Goal: Information Seeking & Learning: Find specific fact

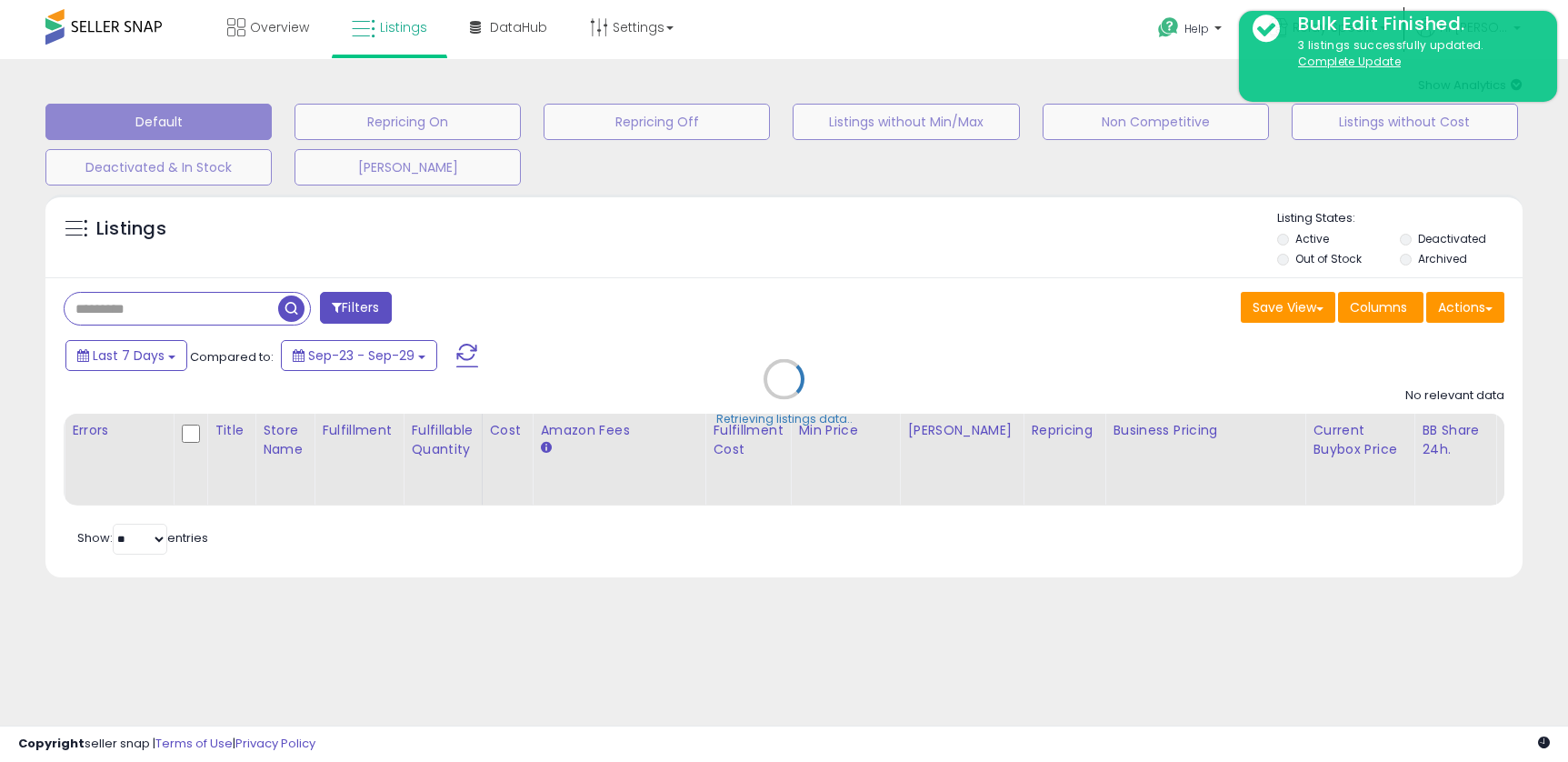
type input "******"
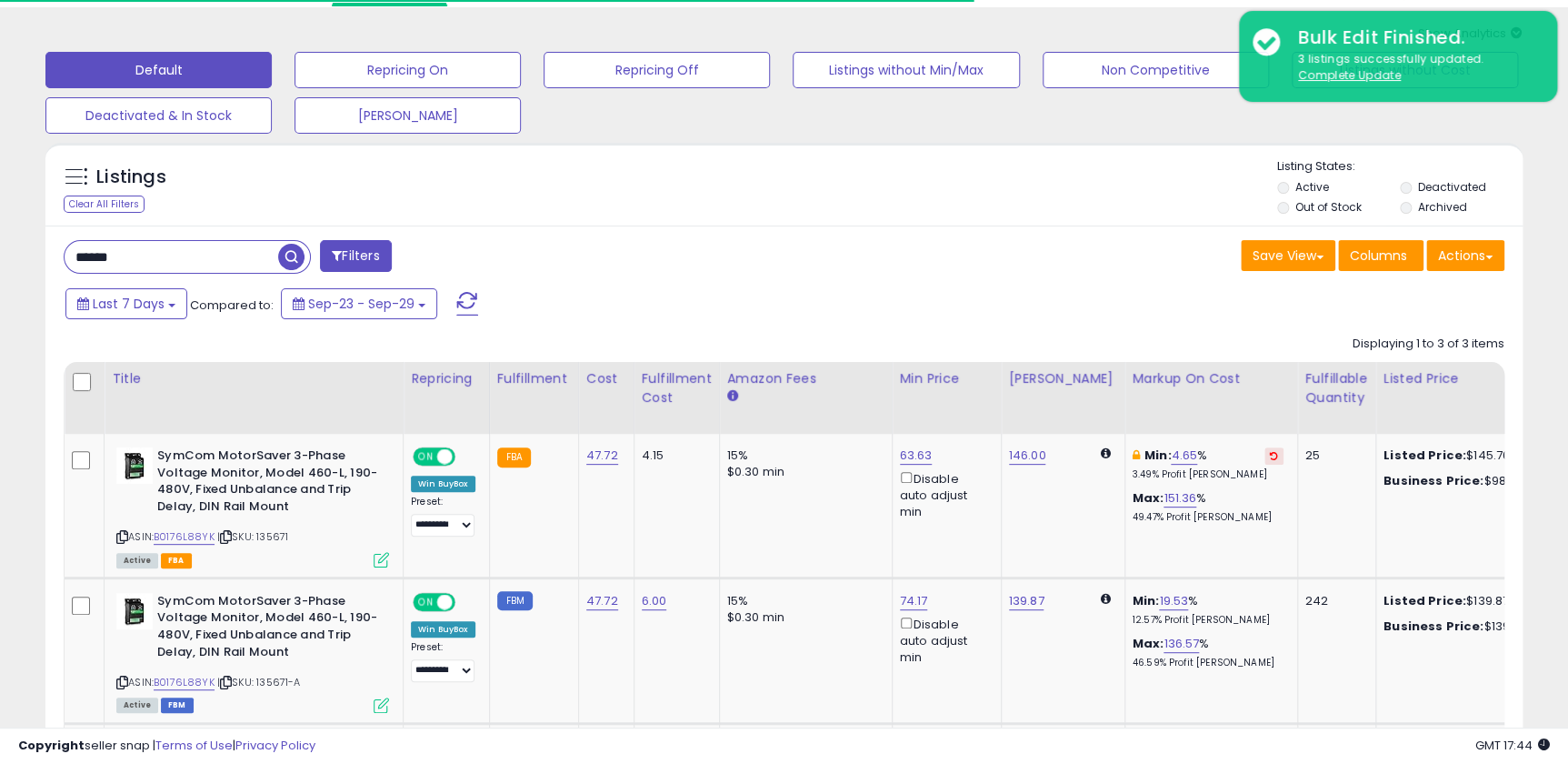
scroll to position [51, 0]
click at [592, 241] on div "****** Filters Save View Save As New View Update Current View" at bounding box center [784, 583] width 1477 height 715
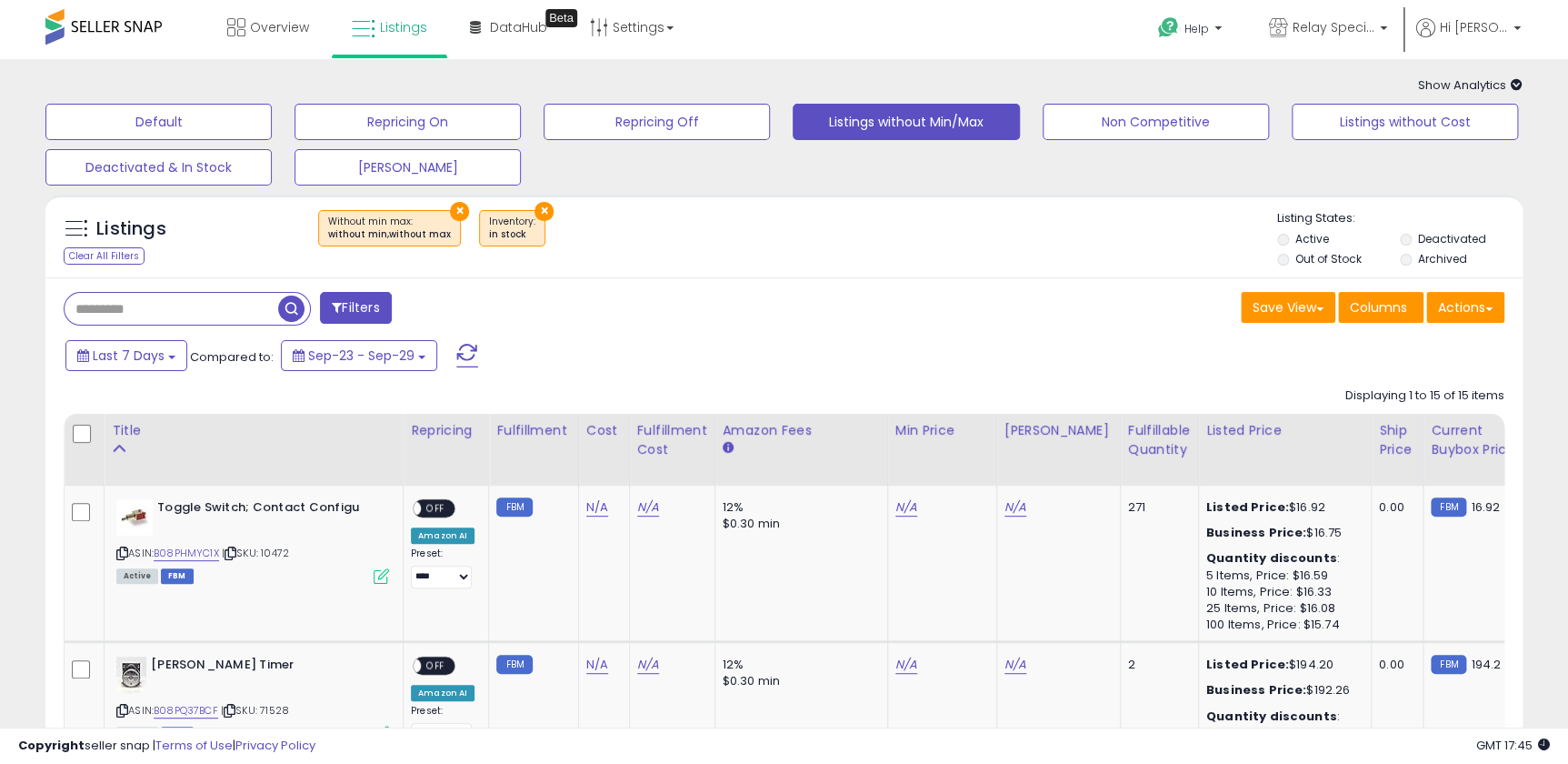
click at [213, 324] on input "text" at bounding box center [171, 309] width 214 height 32
type input "******"
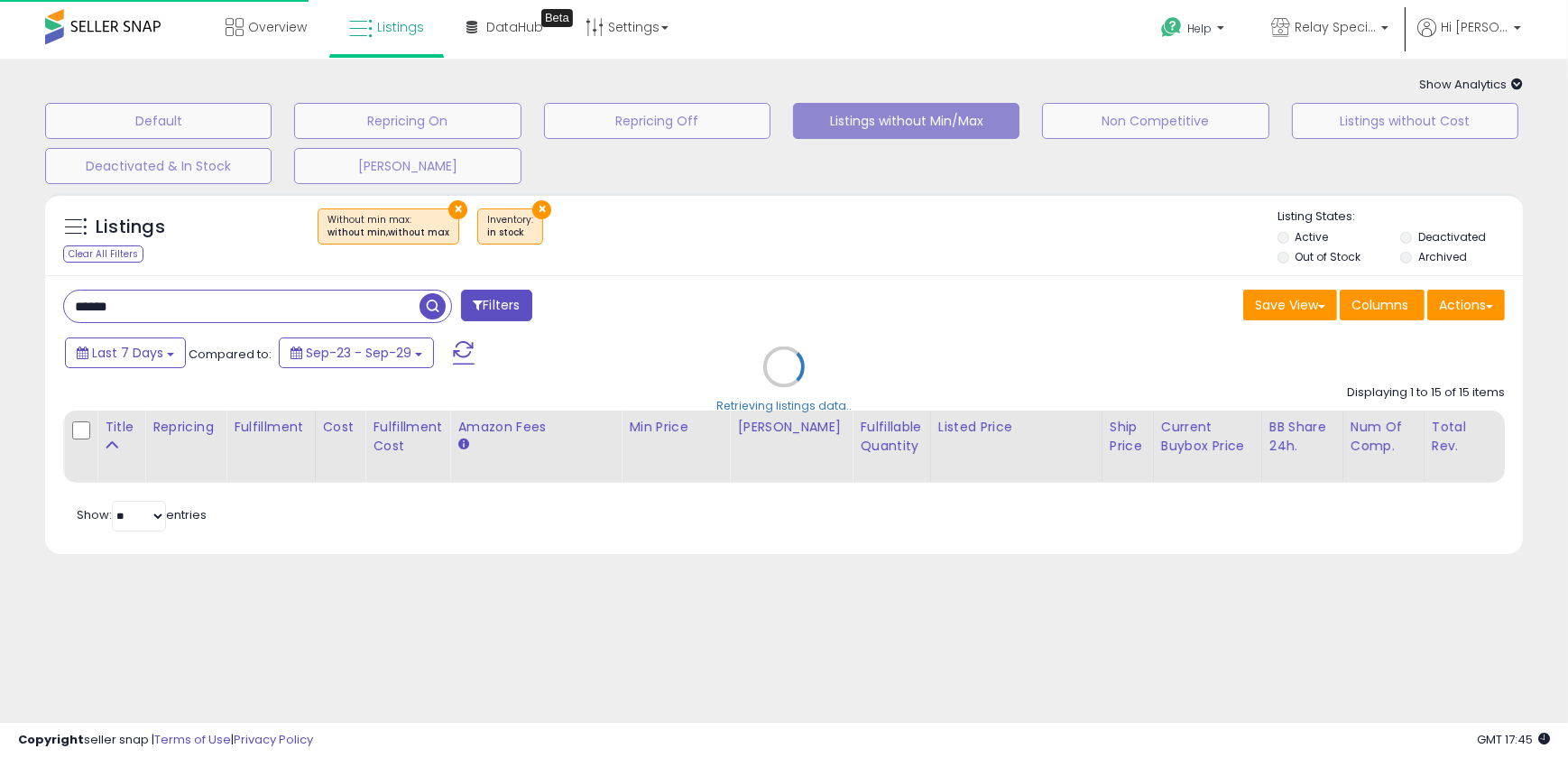
select select "*"
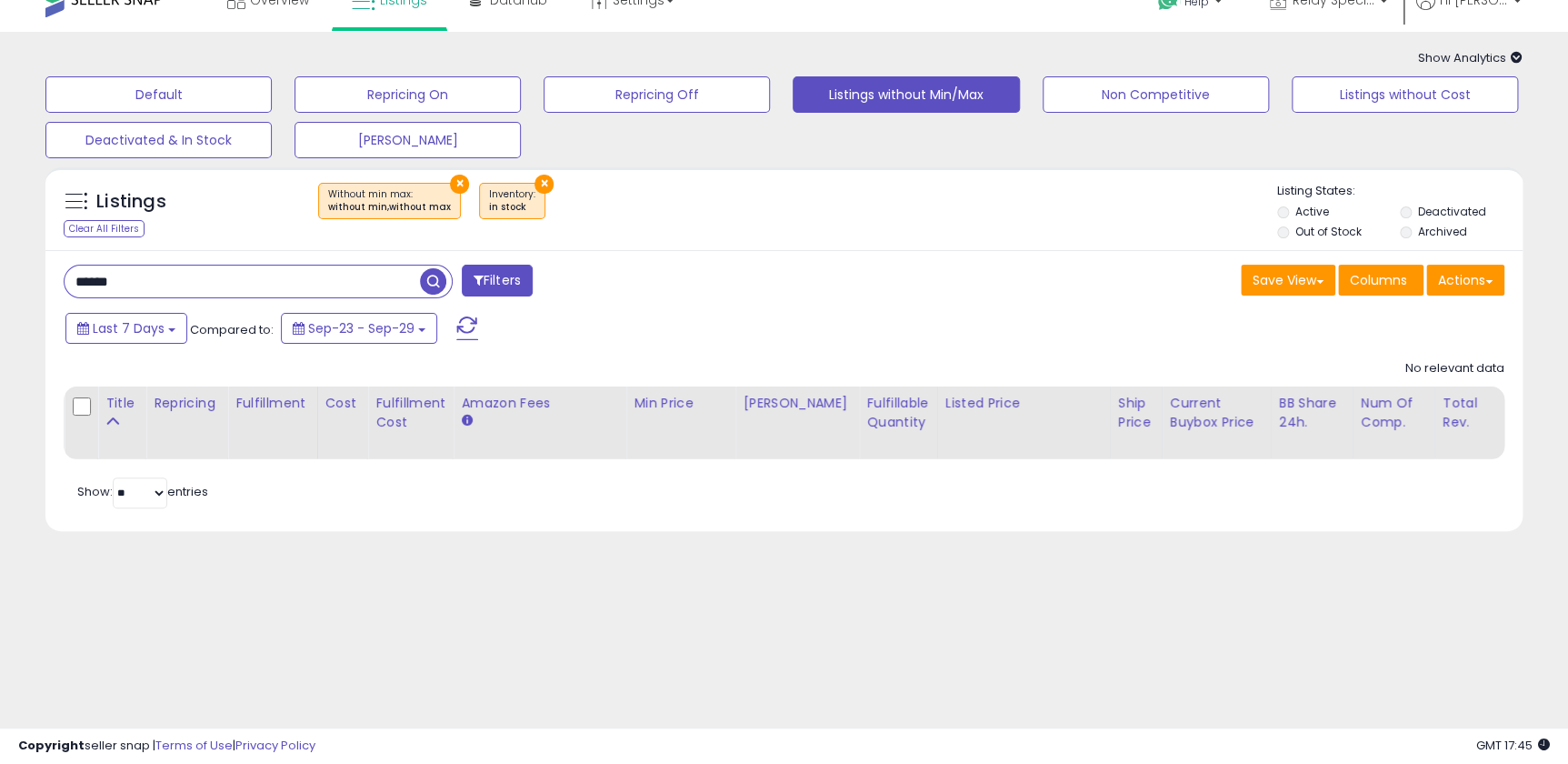
scroll to position [50, 0]
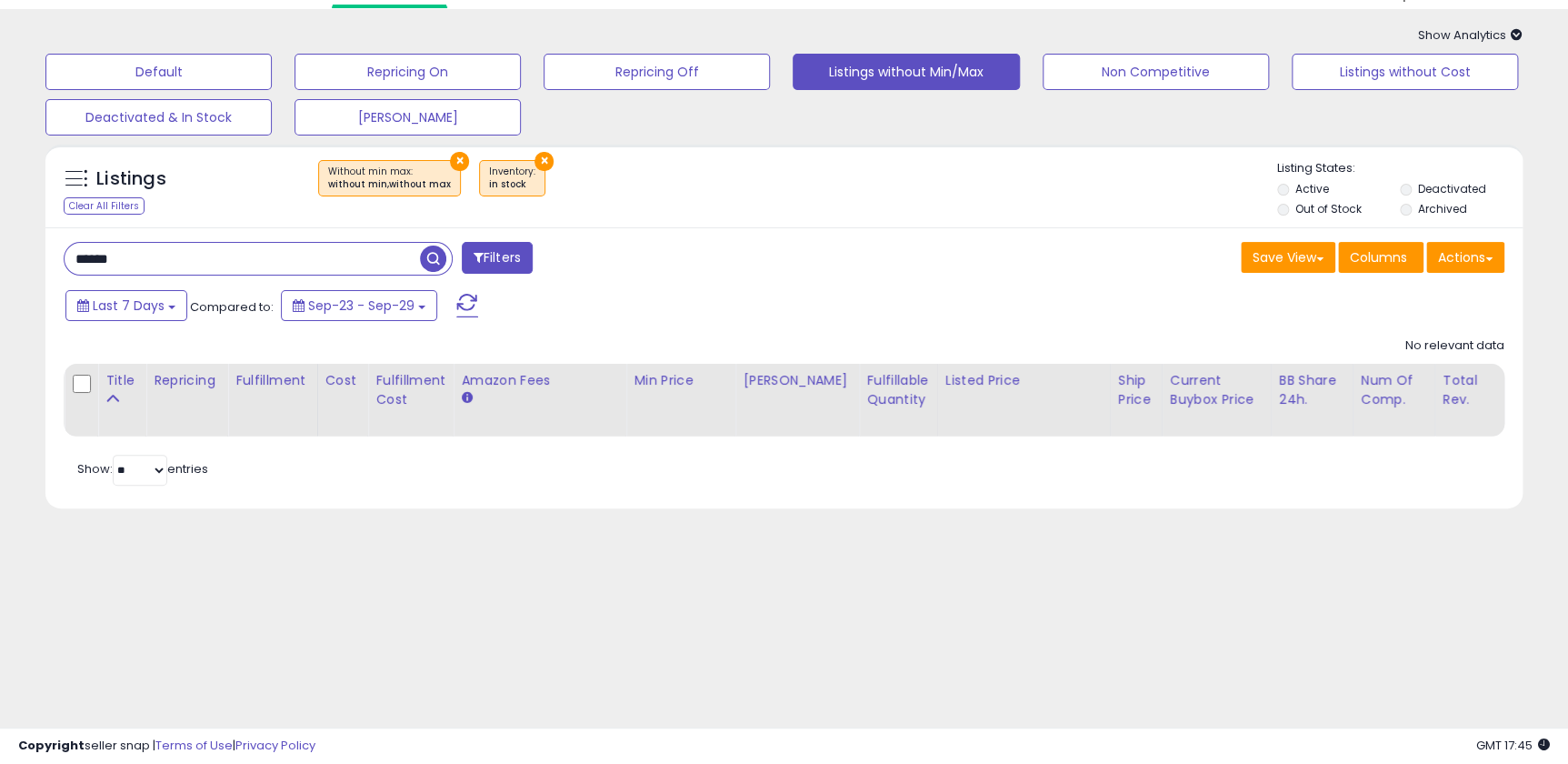
click at [506, 258] on button "Filters" at bounding box center [497, 257] width 71 height 32
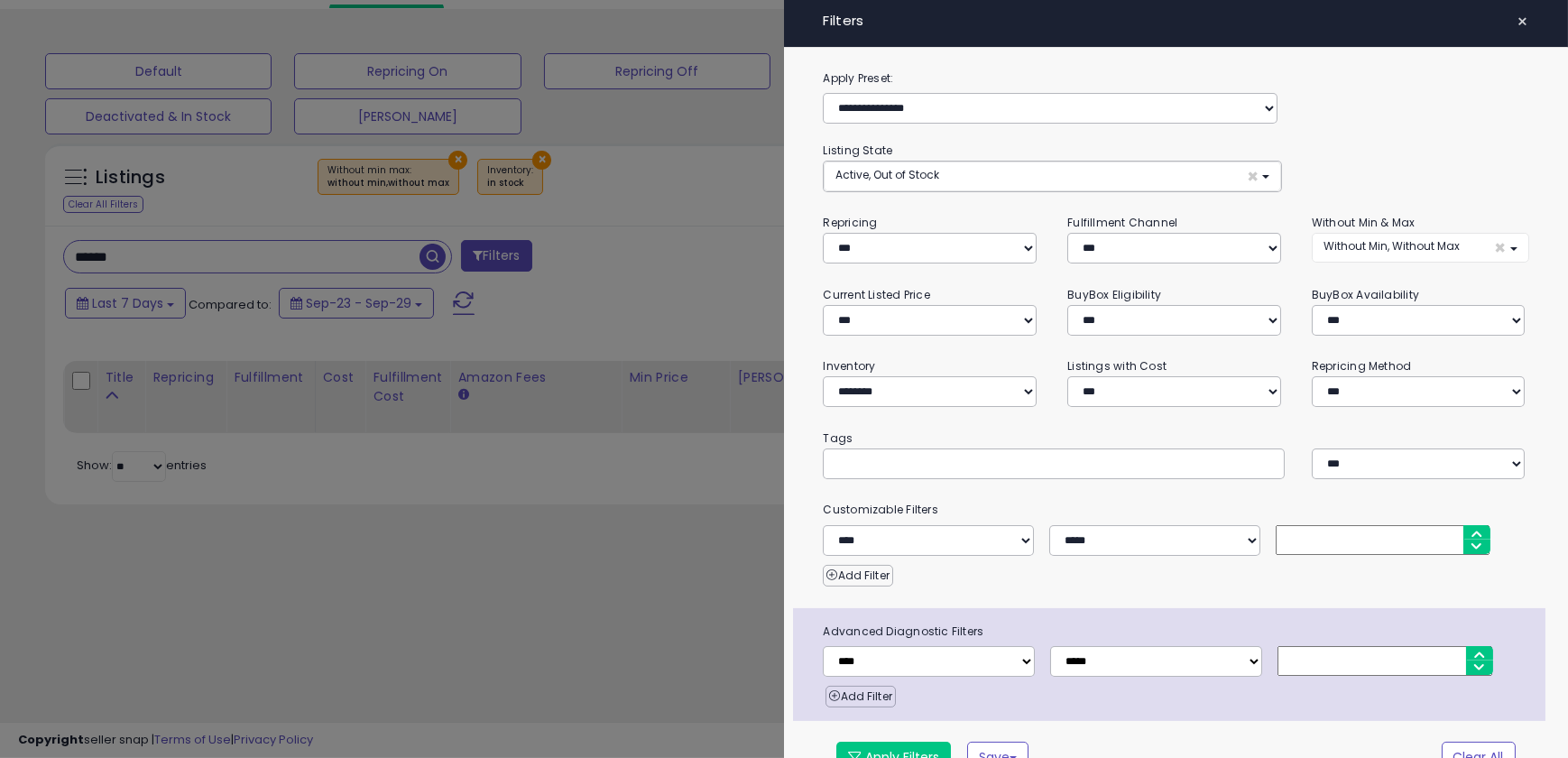
click at [1518, 26] on span "×" at bounding box center [1523, 22] width 12 height 26
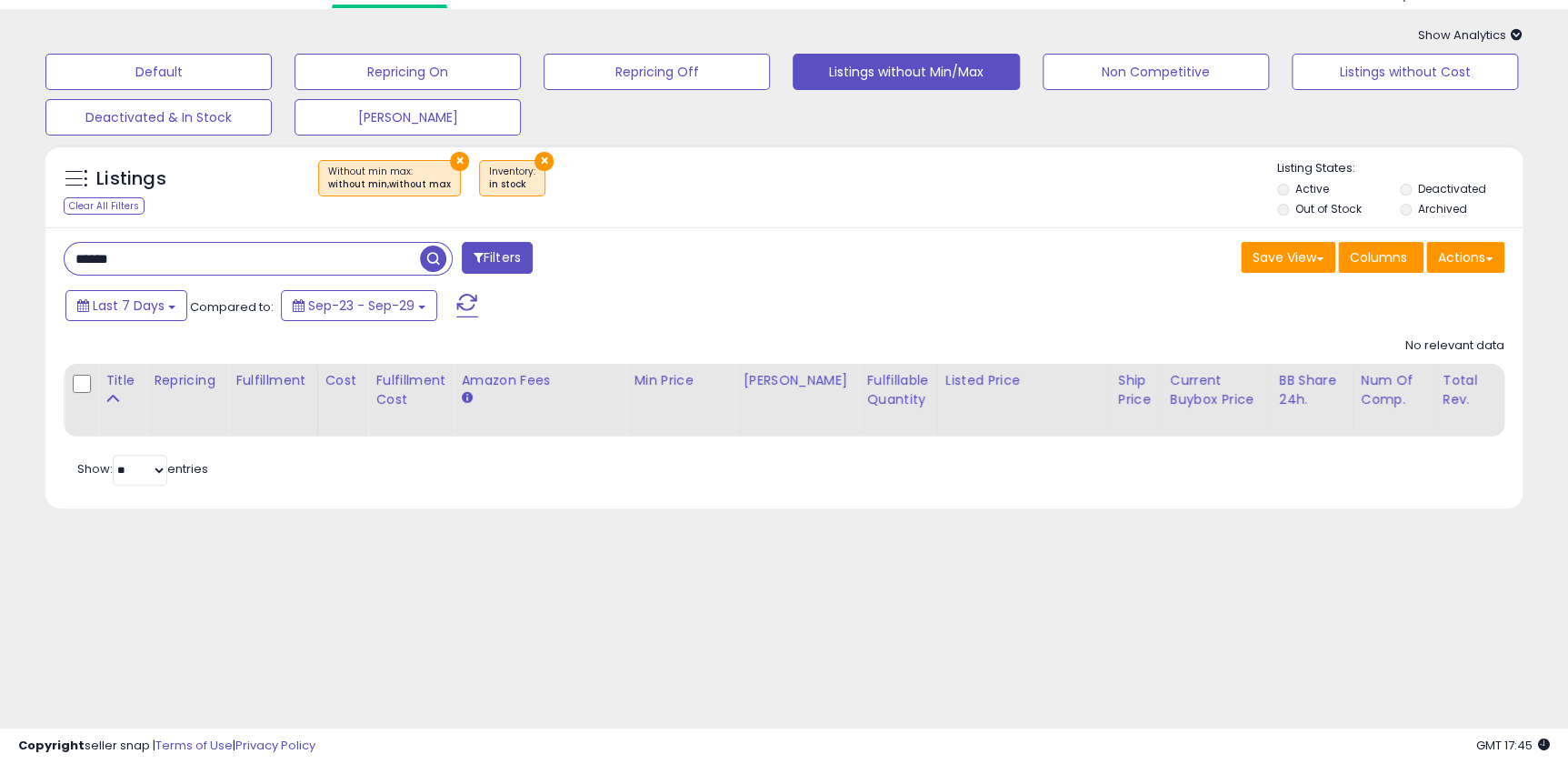
click at [450, 163] on button "×" at bounding box center [459, 161] width 19 height 19
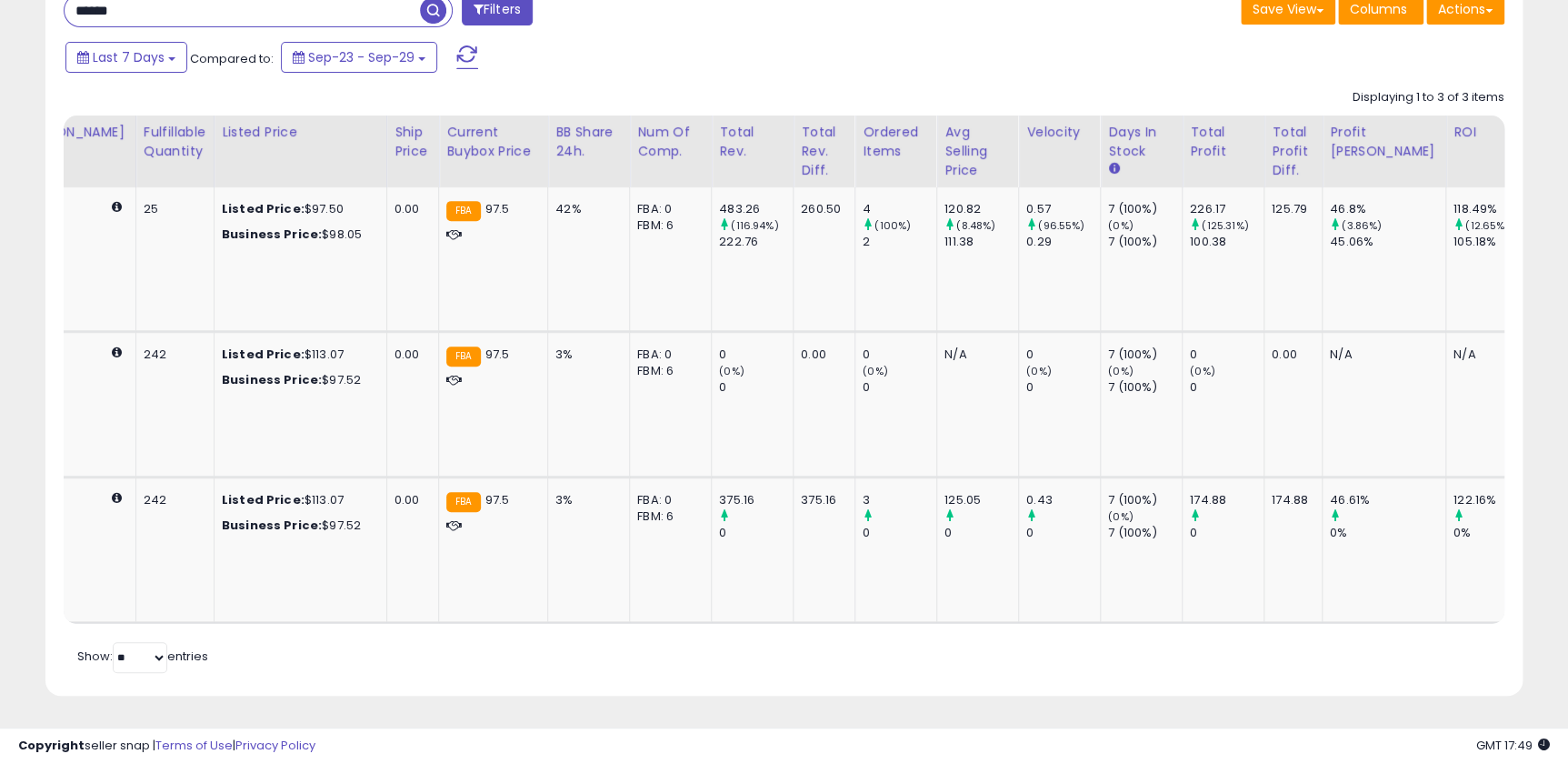
scroll to position [0, 0]
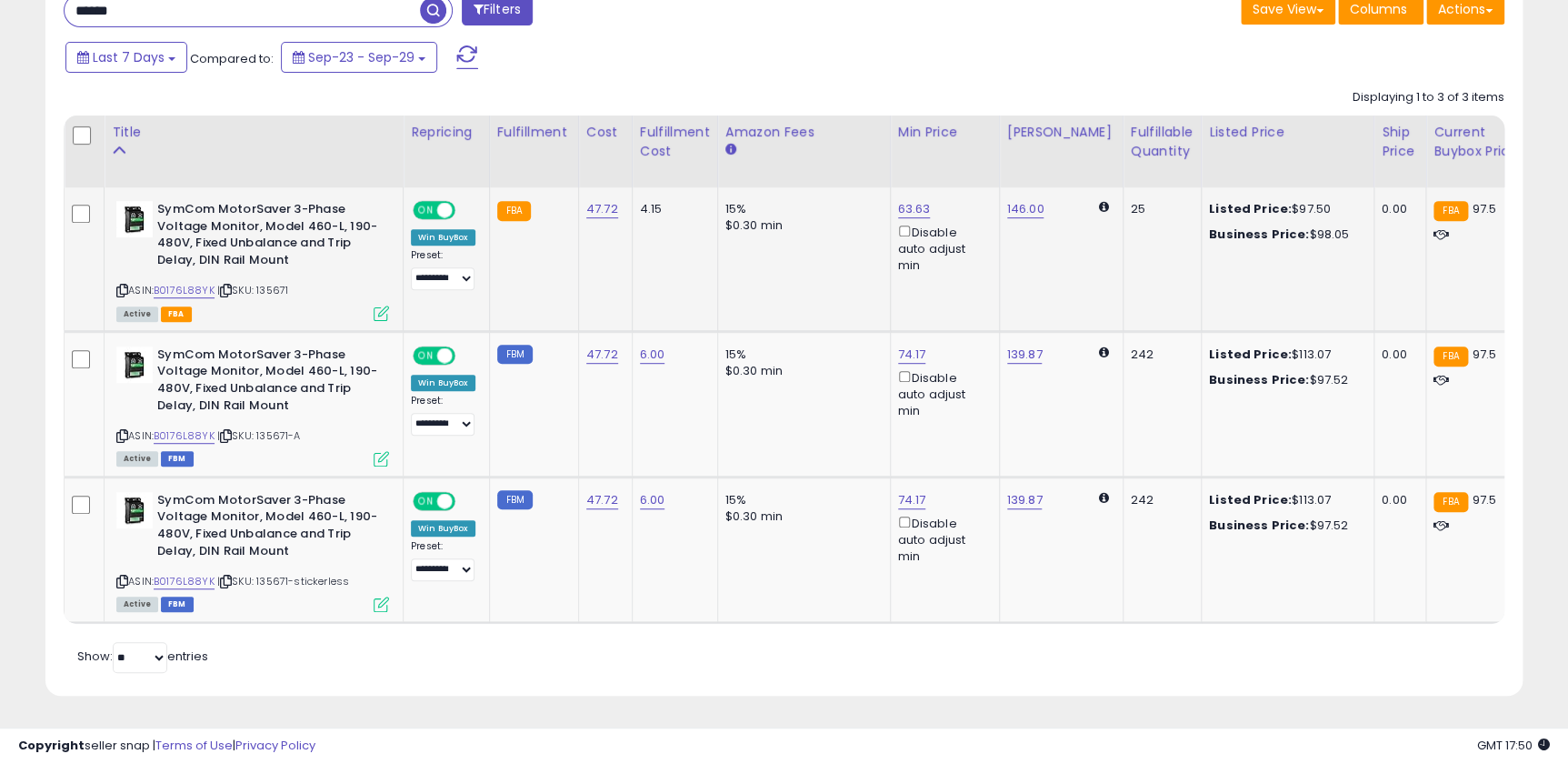
click at [653, 201] on div "4.15" at bounding box center [671, 209] width 63 height 17
click at [666, 218] on td "4.15" at bounding box center [674, 259] width 85 height 143
drag, startPoint x: 669, startPoint y: 201, endPoint x: 636, endPoint y: 197, distance: 33.2
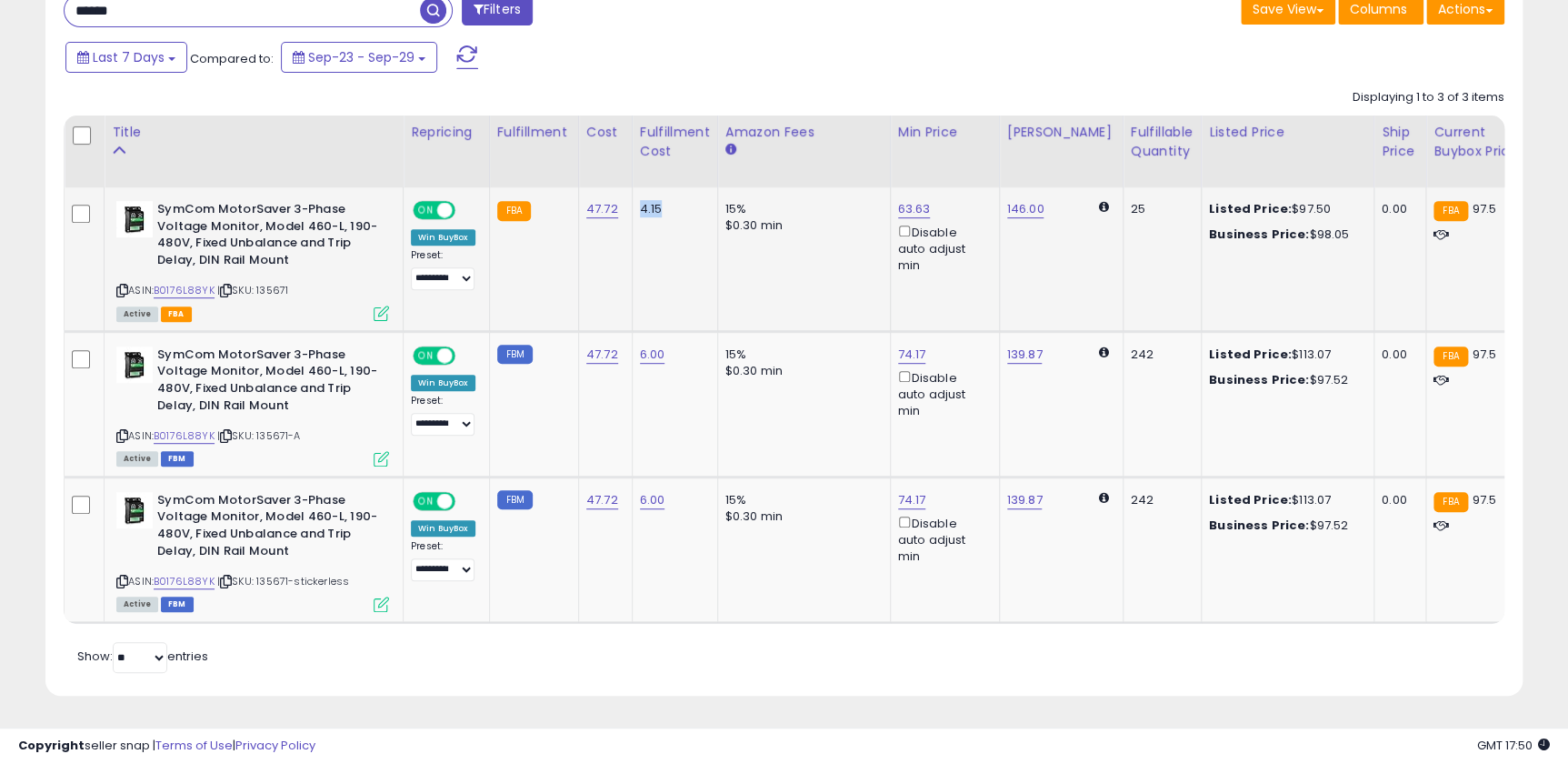
click at [640, 201] on div "4.15" at bounding box center [671, 209] width 63 height 17
drag, startPoint x: 636, startPoint y: 197, endPoint x: 634, endPoint y: 218, distance: 21.1
click at [637, 218] on td "4.15" at bounding box center [674, 259] width 85 height 143
click at [633, 213] on td "4.15" at bounding box center [674, 259] width 85 height 143
click at [905, 200] on link "63.63" at bounding box center [914, 209] width 33 height 18
